Goal: Task Accomplishment & Management: Manage account settings

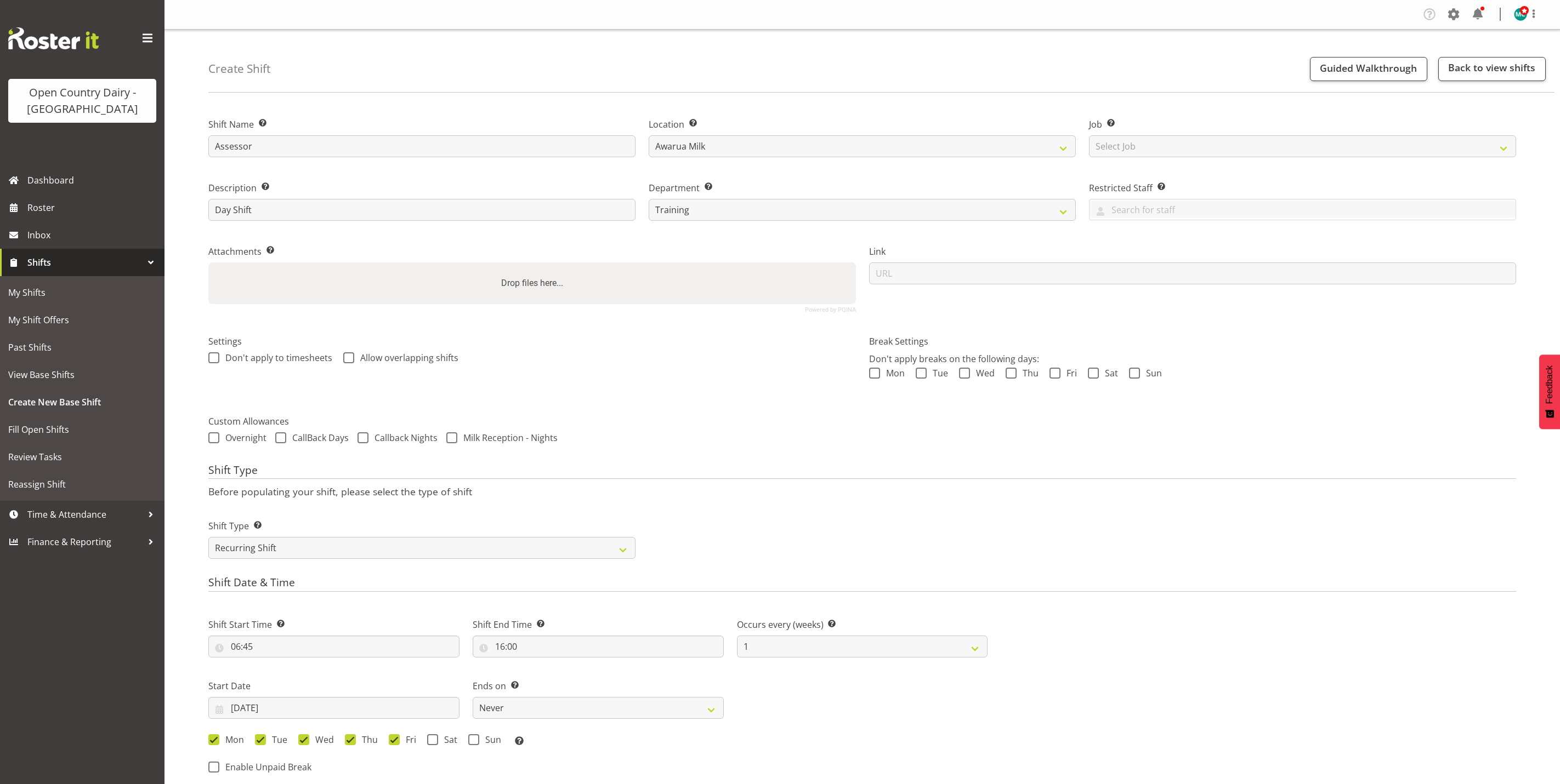
select select "806"
select select "recurring"
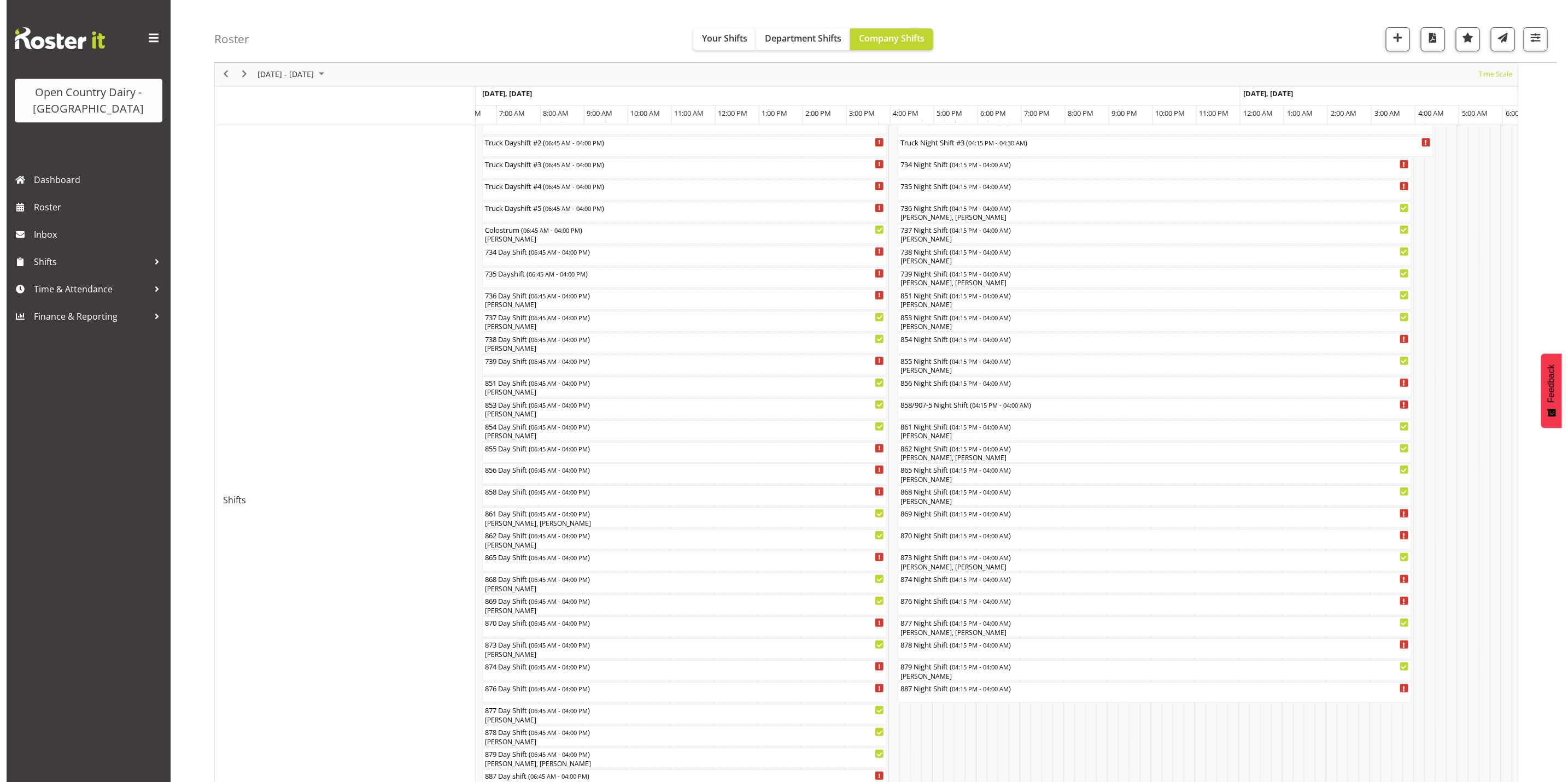
scroll to position [144, 0]
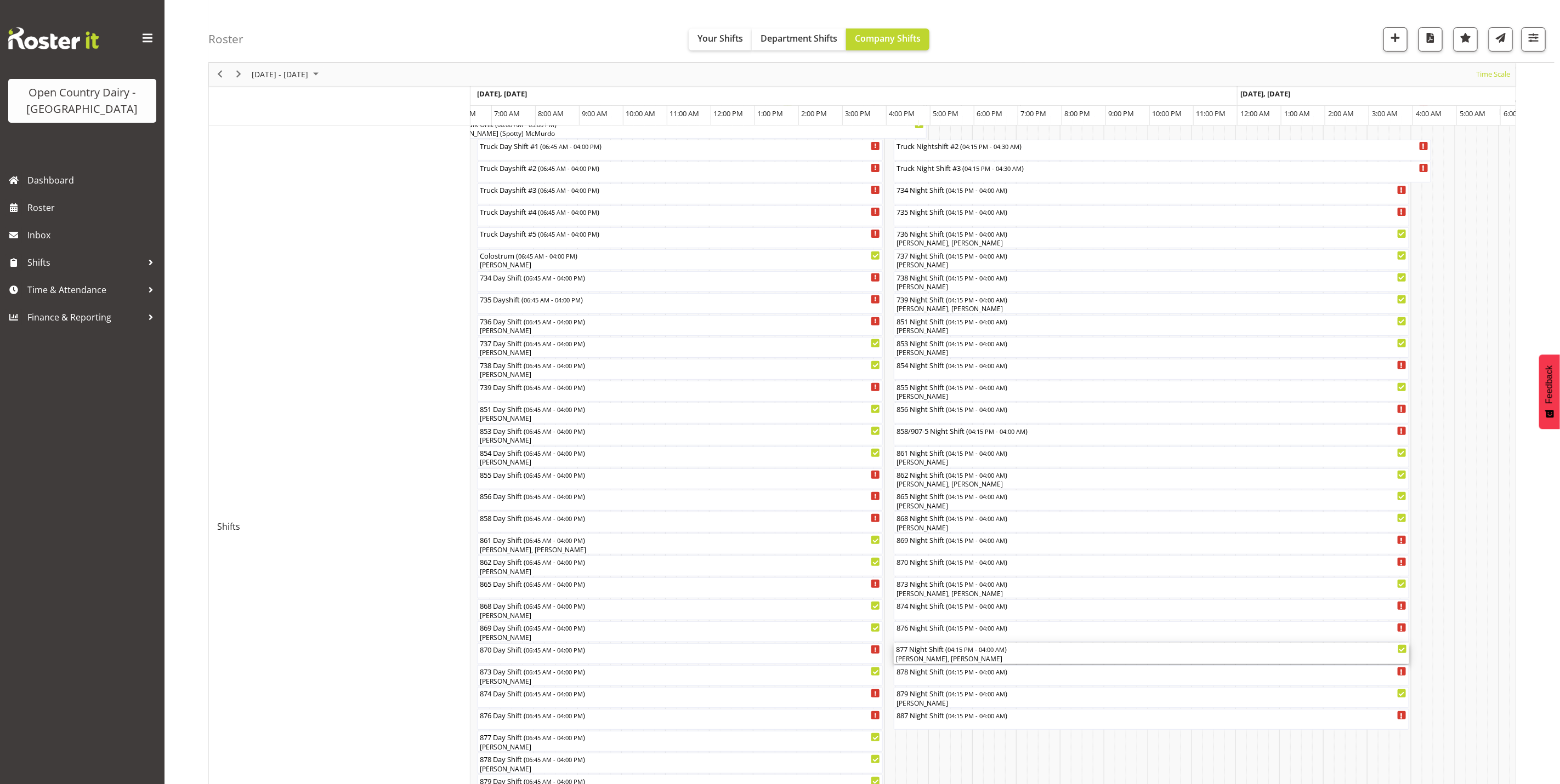
click at [948, 659] on div "[PERSON_NAME], [PERSON_NAME]" at bounding box center [1152, 659] width 511 height 10
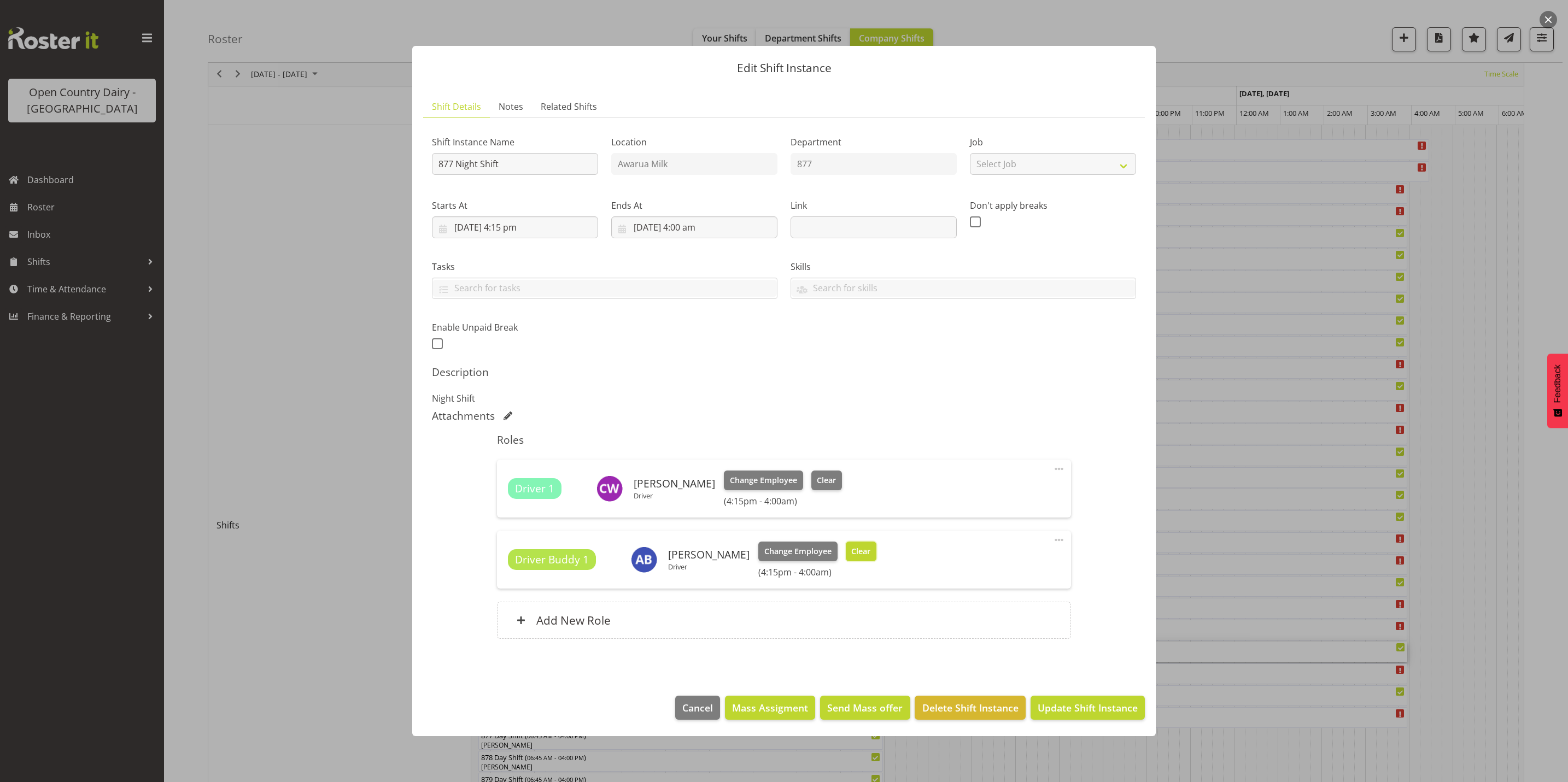
click at [851, 553] on span "Clear" at bounding box center [860, 552] width 19 height 12
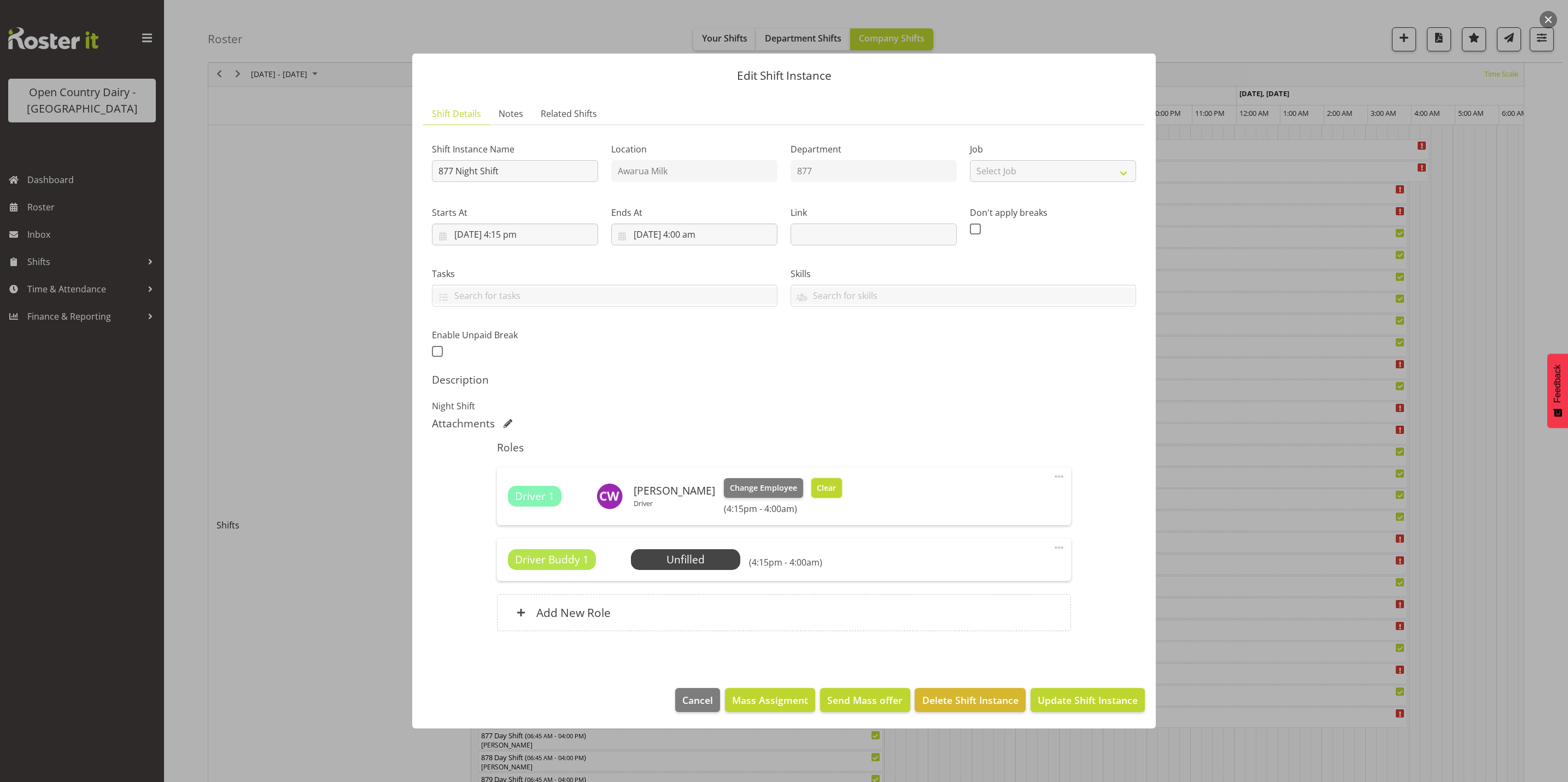
click at [816, 483] on span "Clear" at bounding box center [825, 488] width 19 height 12
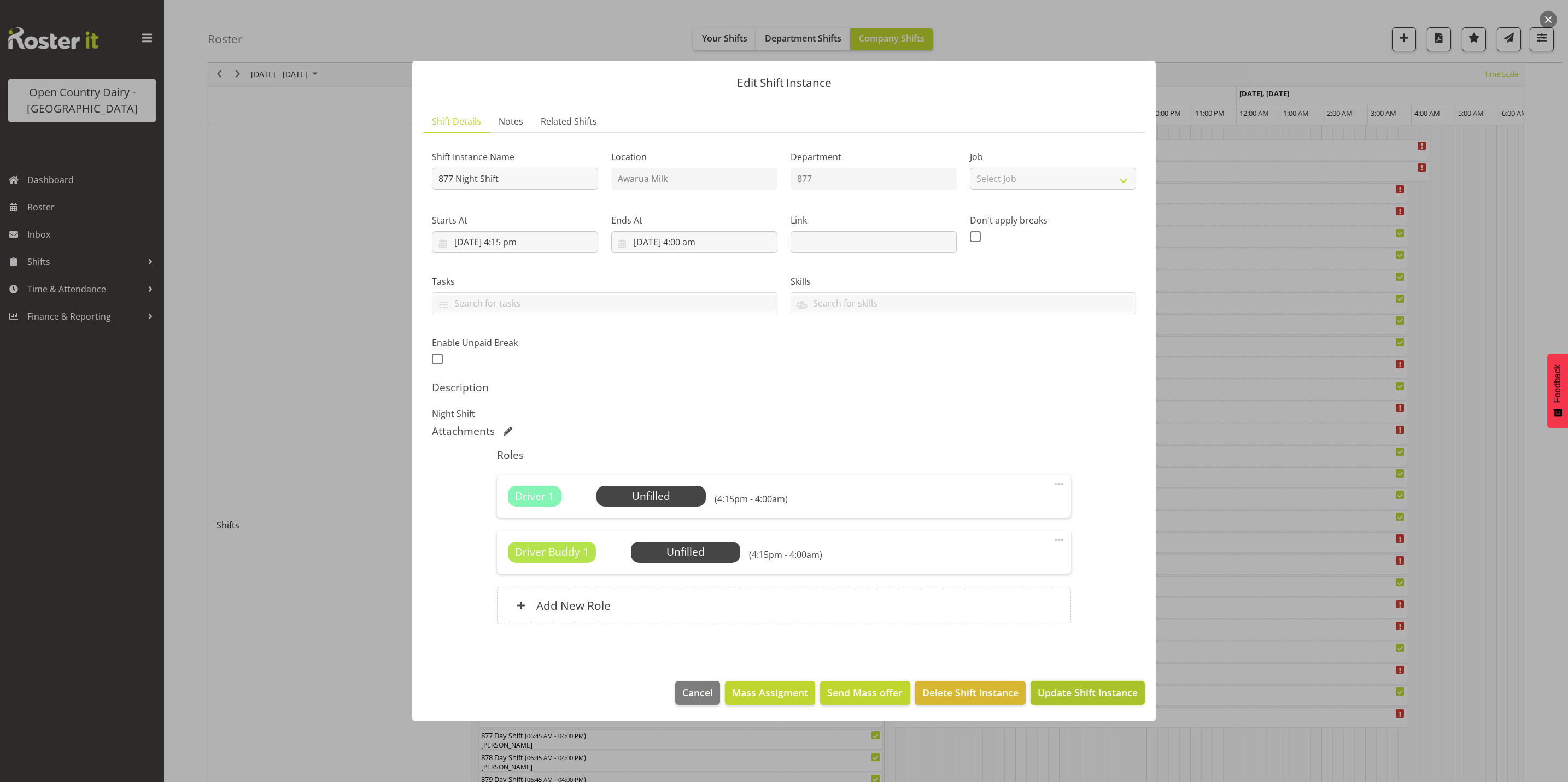
click at [1095, 695] on span "Update Shift Instance" at bounding box center [1087, 693] width 100 height 14
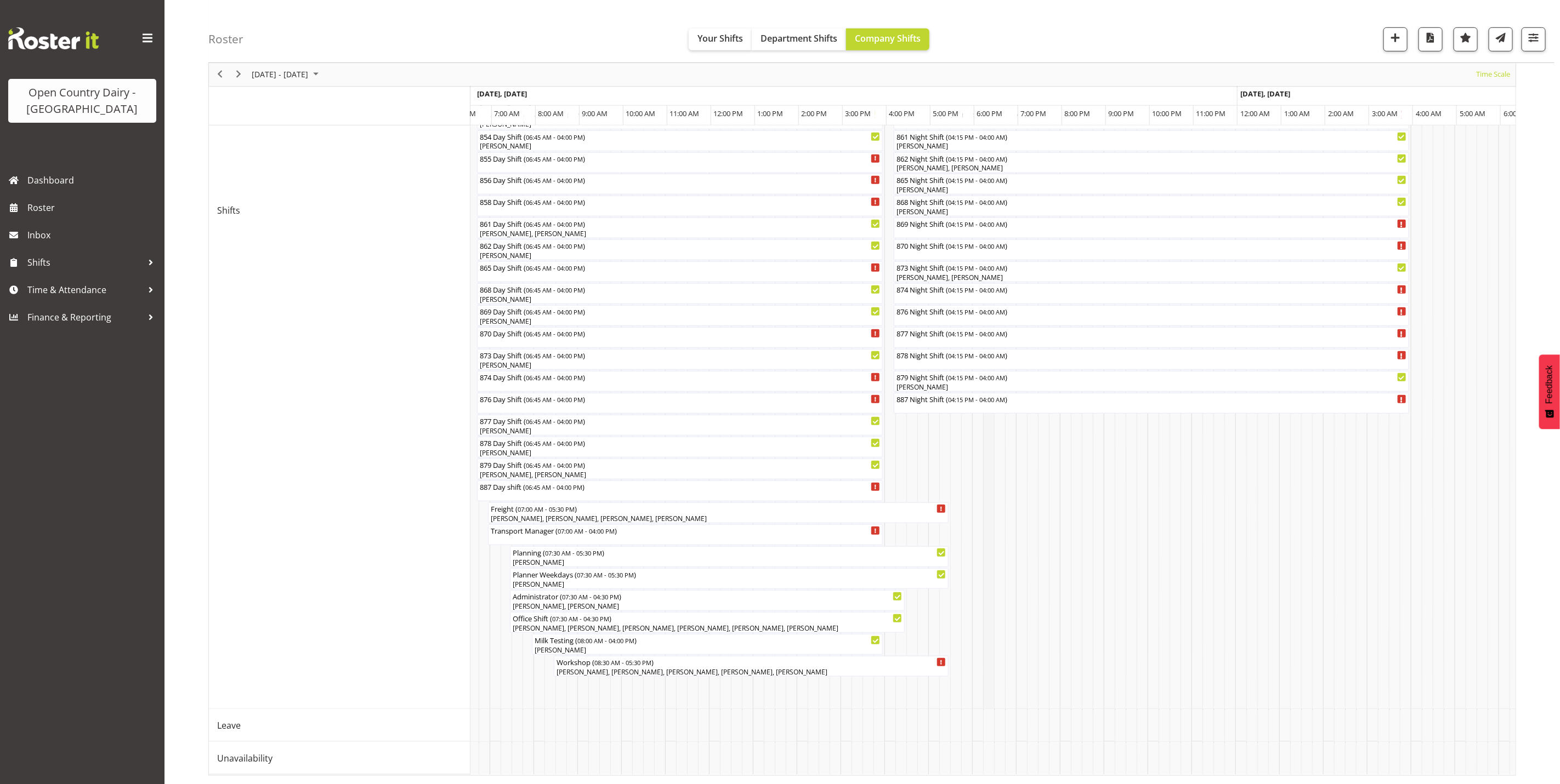
scroll to position [473, 0]
